Goal: Task Accomplishment & Management: Manage account settings

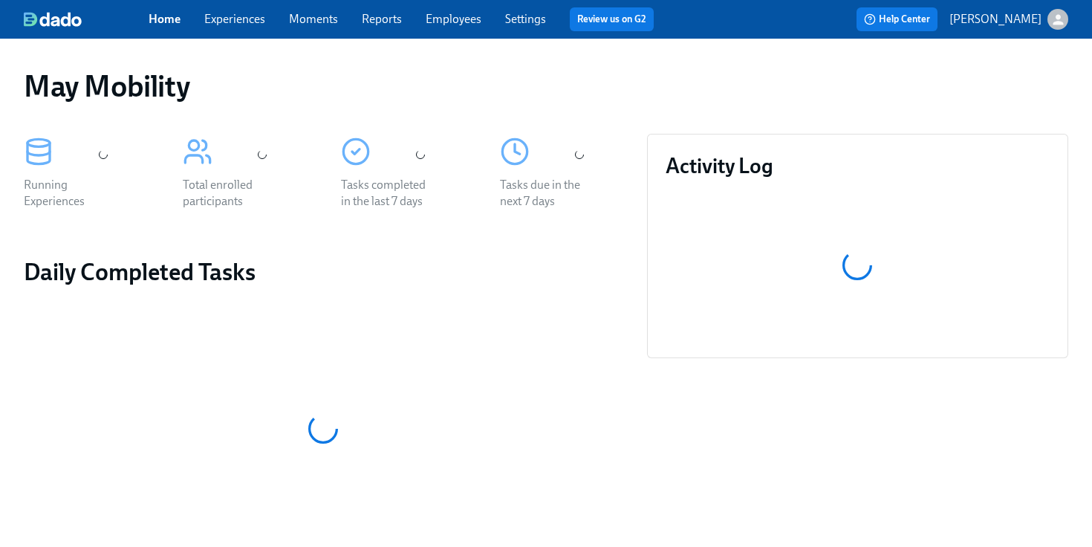
click at [460, 25] on link "Employees" at bounding box center [454, 19] width 56 height 14
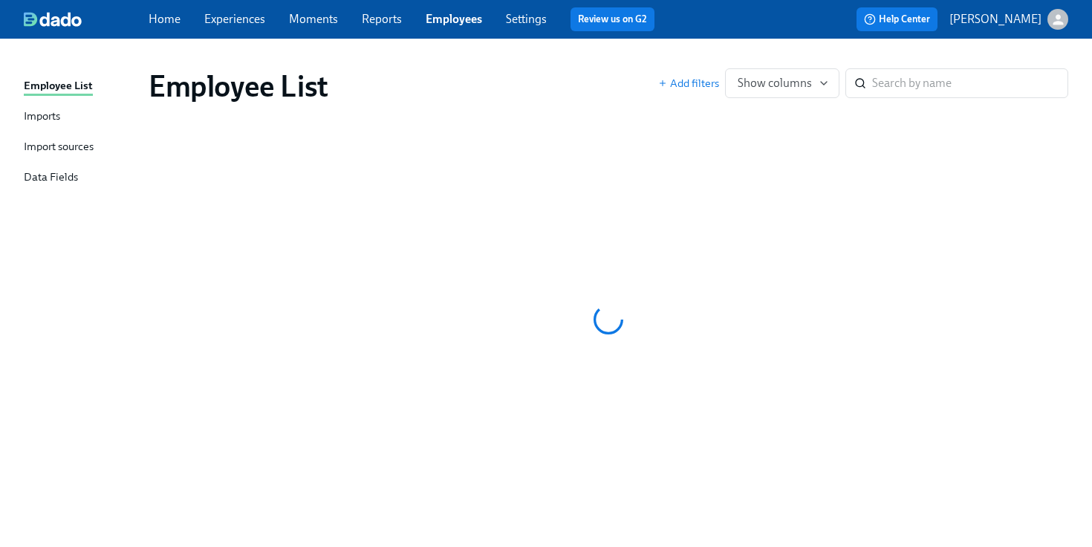
click at [35, 111] on div "Imports" at bounding box center [42, 117] width 36 height 19
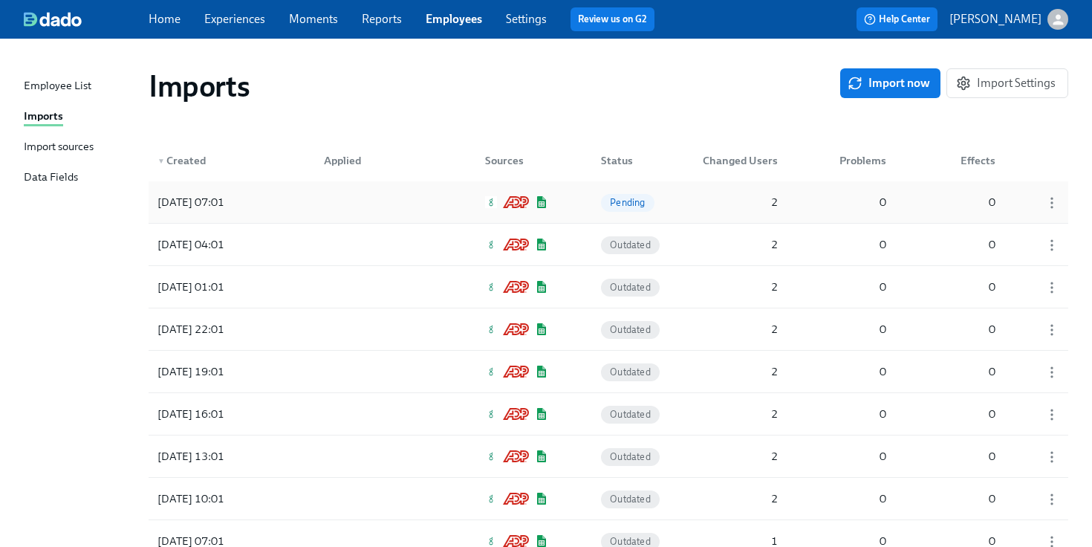
click at [294, 210] on div "[DATE] 07:01 Pending 2 0 0" at bounding box center [609, 202] width 920 height 42
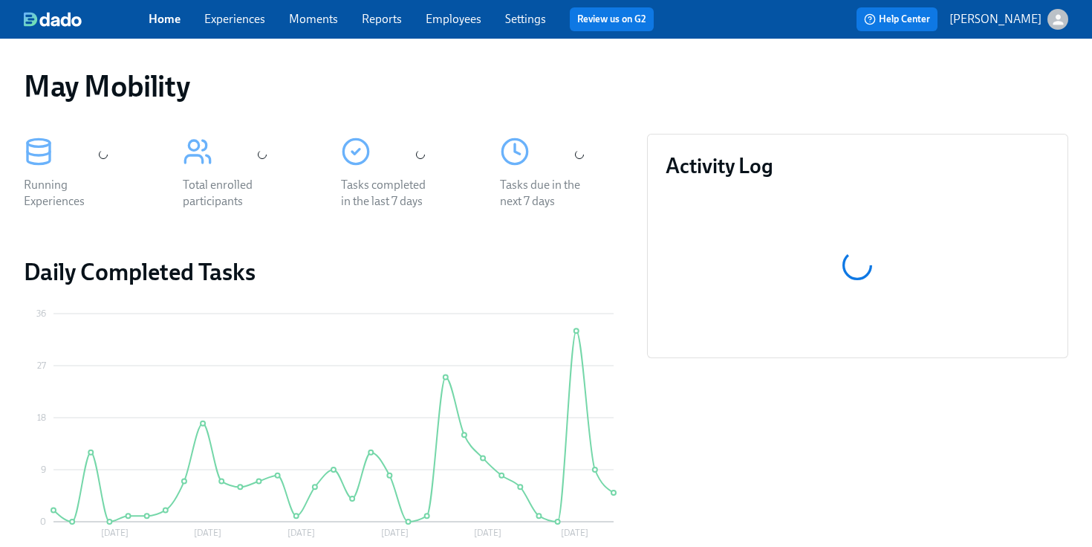
click at [458, 33] on div "Home Experiences Moments Reports Employees Settings Review us on G2 Help Center…" at bounding box center [546, 19] width 1092 height 39
click at [458, 27] on span "Employees" at bounding box center [454, 19] width 56 height 16
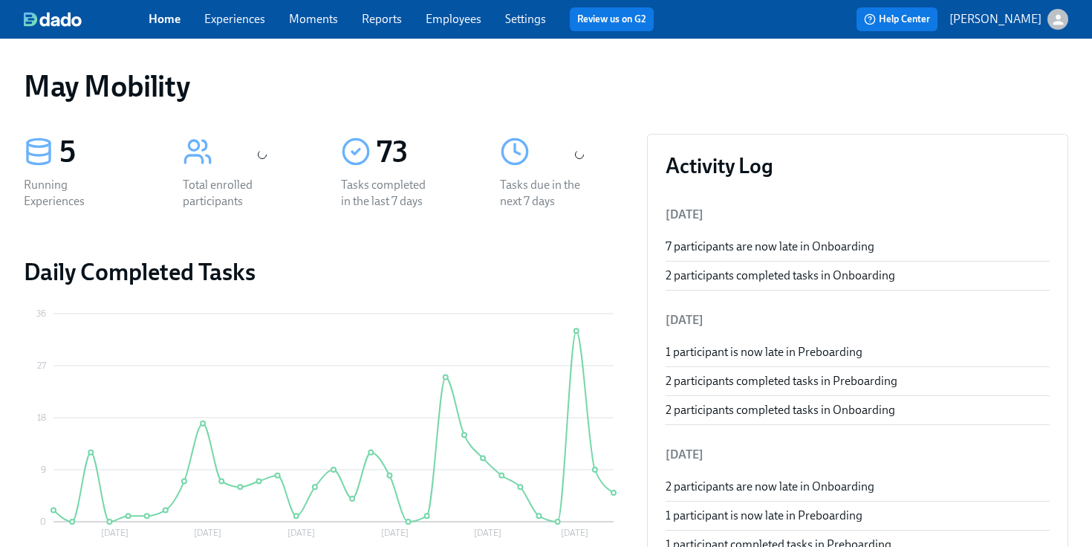
click at [456, 16] on link "Employees" at bounding box center [454, 19] width 56 height 14
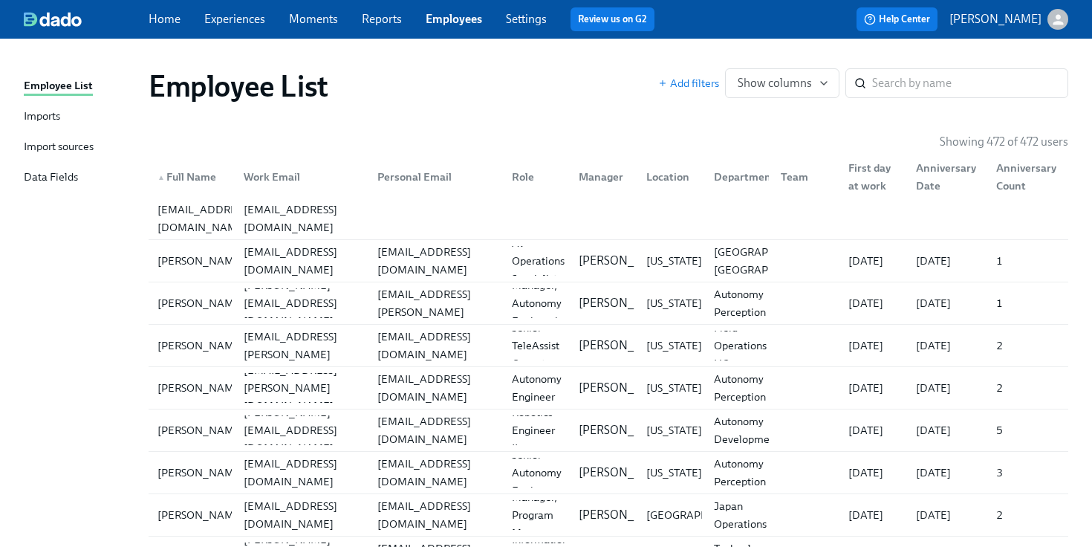
click at [58, 110] on div "Imports" at bounding box center [42, 117] width 36 height 19
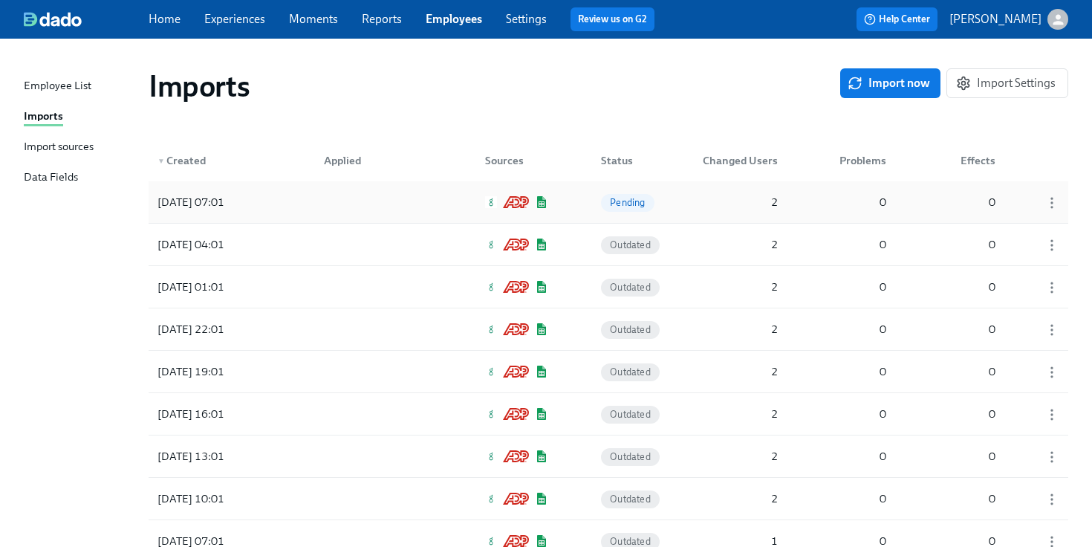
click at [359, 196] on div at bounding box center [379, 202] width 134 height 30
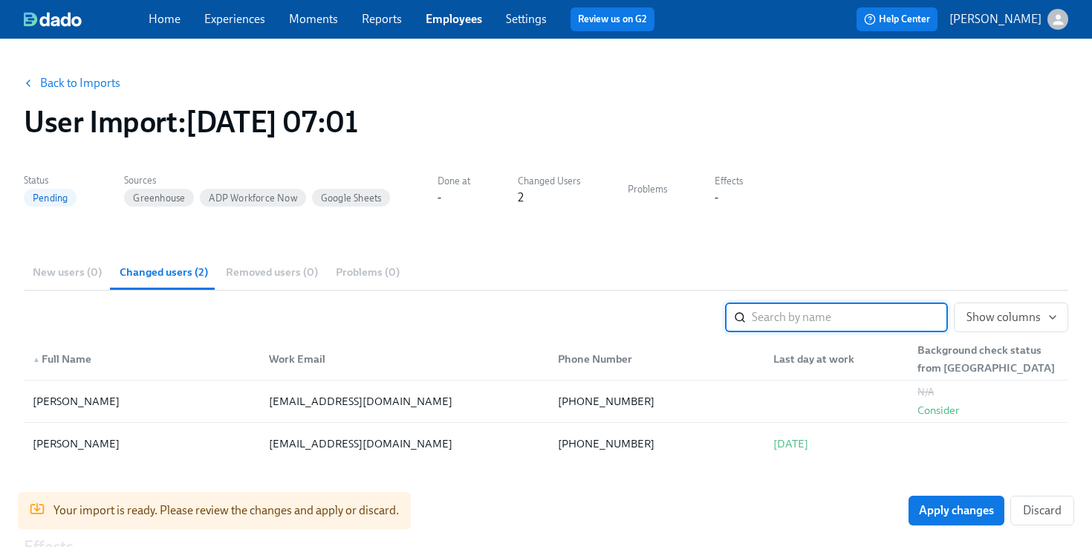
scroll to position [218, 0]
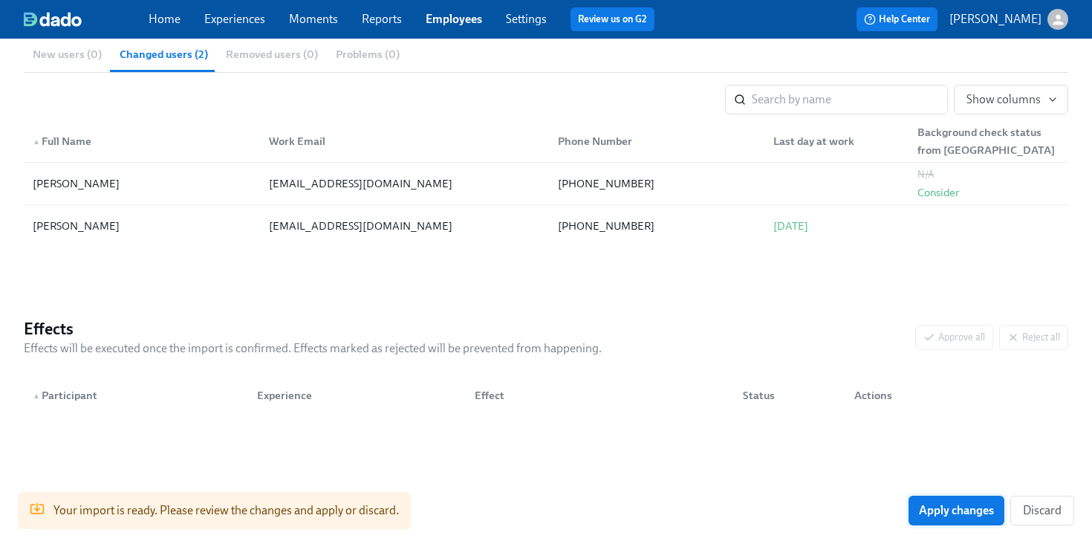
click at [932, 516] on span "Apply changes" at bounding box center [956, 510] width 75 height 15
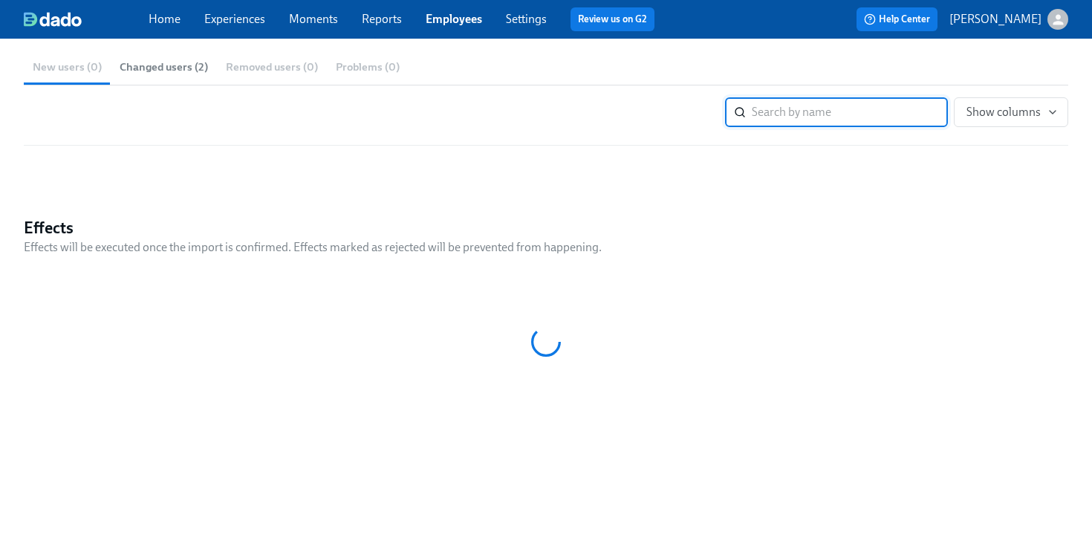
scroll to position [0, 0]
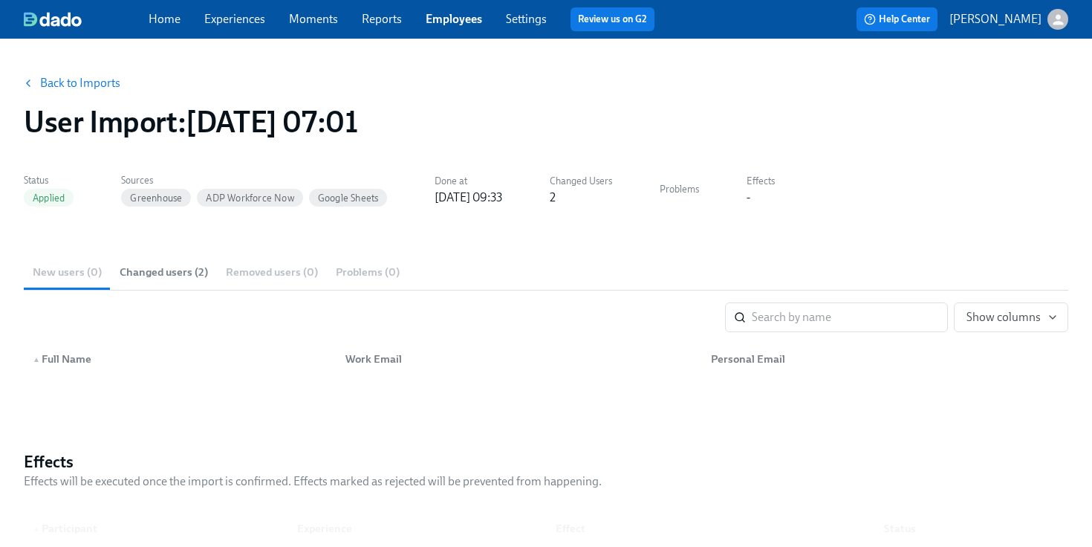
click at [96, 79] on link "Back to Imports" at bounding box center [80, 83] width 80 height 15
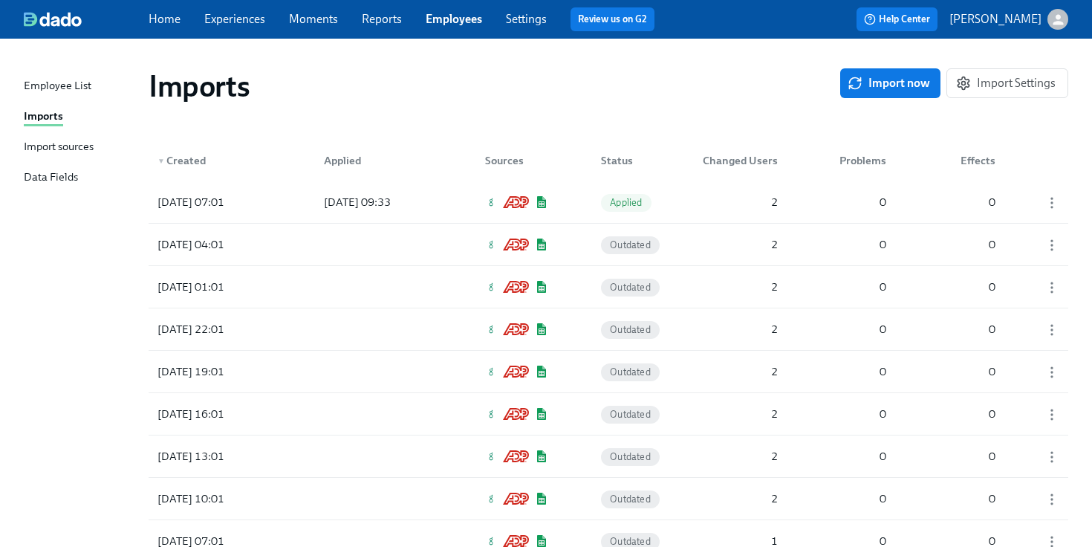
click at [244, 25] on link "Experiences" at bounding box center [234, 19] width 61 height 14
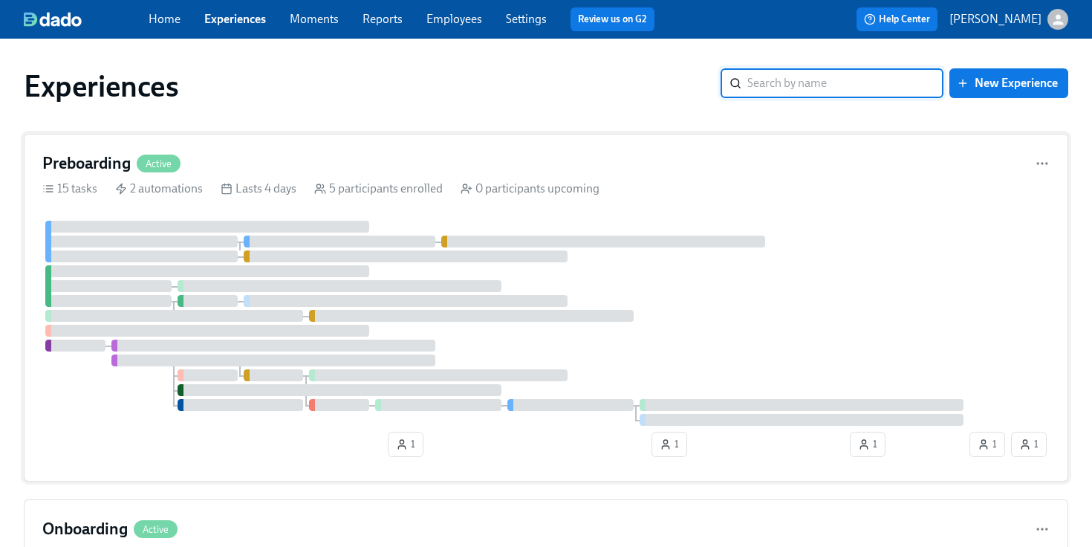
click at [223, 185] on rect at bounding box center [226, 189] width 9 height 9
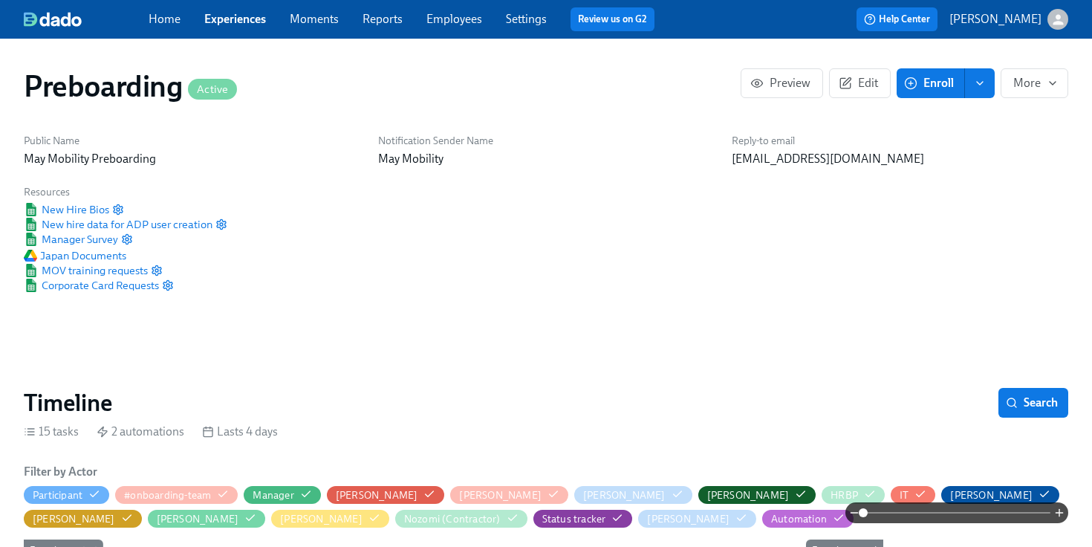
scroll to position [0, 2229]
click at [221, 17] on link "Experiences" at bounding box center [235, 19] width 62 height 14
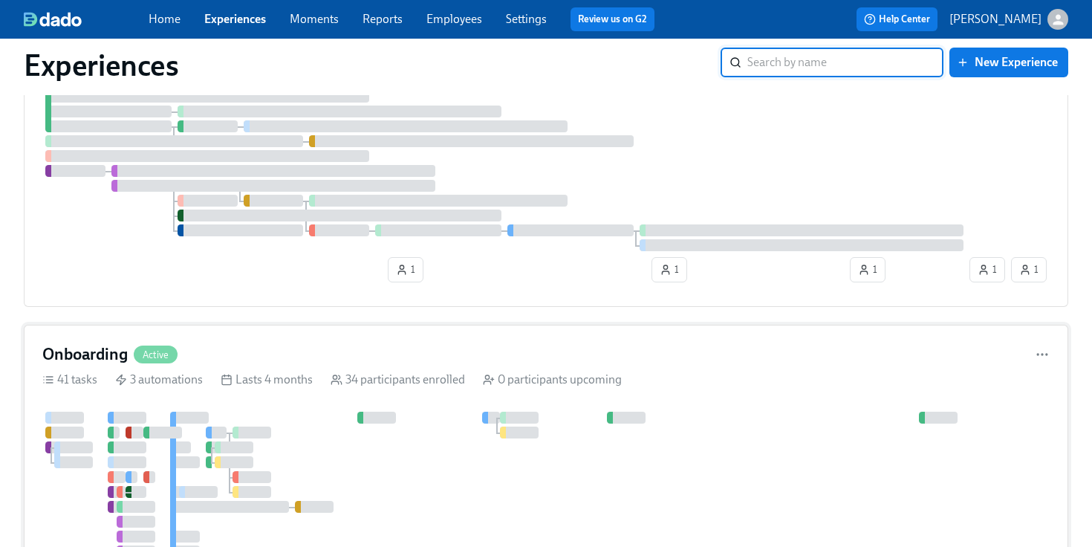
scroll to position [176, 0]
click at [210, 324] on div "Onboarding Active 41 tasks 3 automations Lasts 4 months 34 participants enrolle…" at bounding box center [546, 541] width 1045 height 437
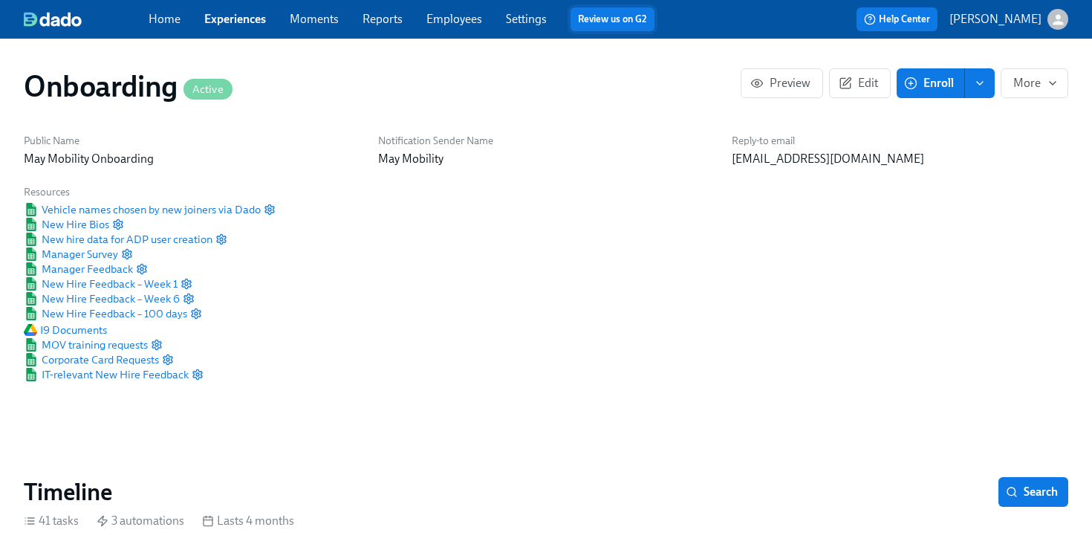
scroll to position [0, 13845]
